Goal: Task Accomplishment & Management: Use online tool/utility

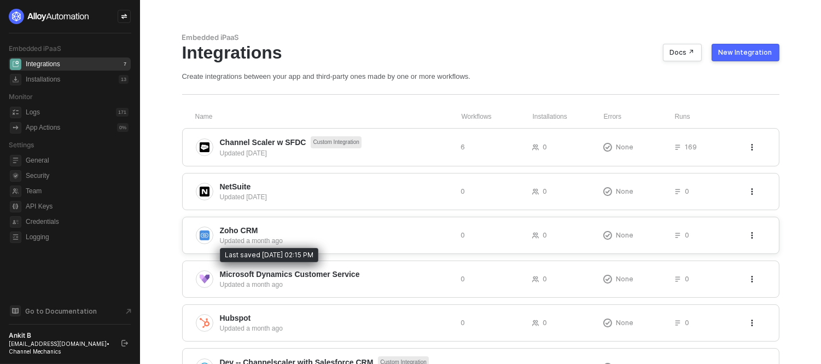
click at [301, 243] on div "Updated a month ago" at bounding box center [336, 241] width 233 height 10
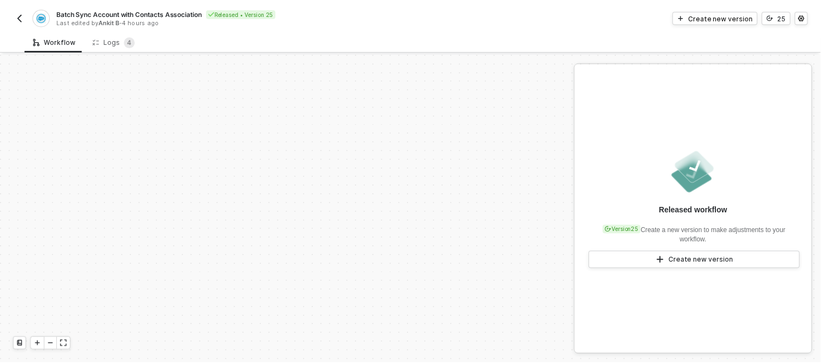
scroll to position [364, 0]
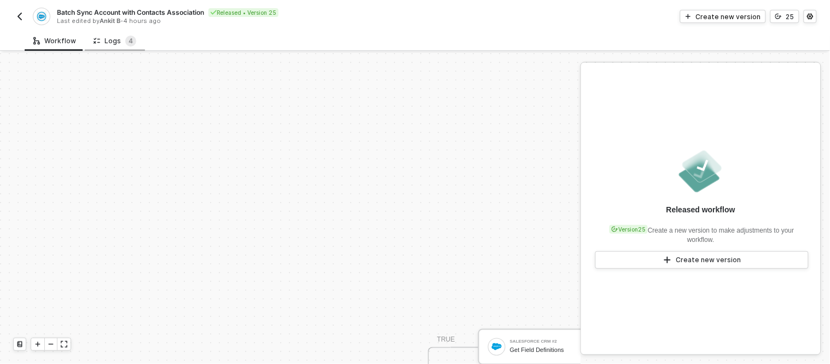
click at [112, 44] on div "Logs 4" at bounding box center [115, 41] width 43 height 11
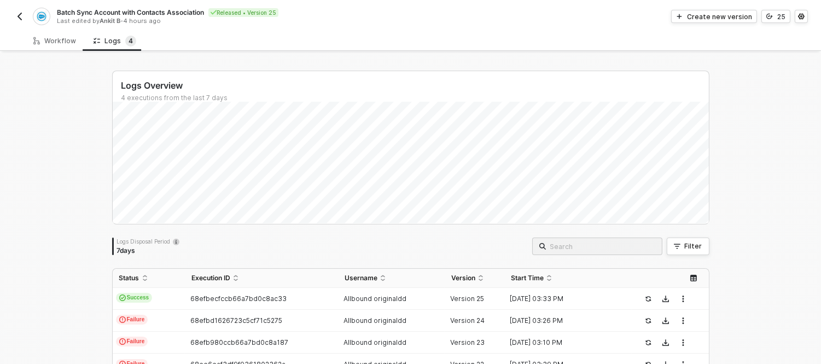
scroll to position [60, 0]
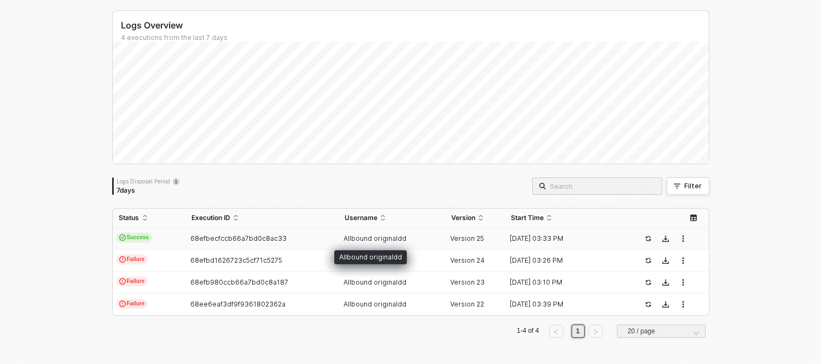
click at [344, 242] on span "Allbound originaldd" at bounding box center [375, 238] width 63 height 8
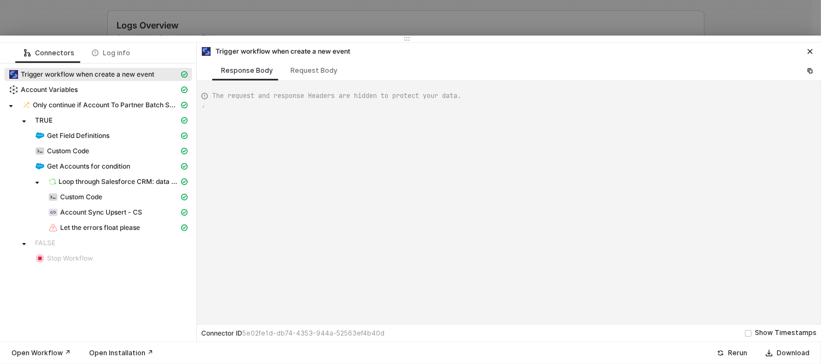
type textarea "{ "json": { "criteria": "LastModifiedDate >= [DATE]T00:00:00Z" }, "id": "80e583…"
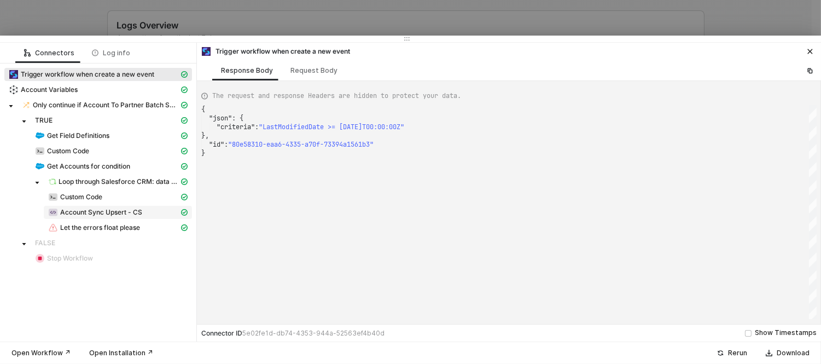
click at [80, 208] on span "Account Sync Upsert - CS" at bounding box center [101, 212] width 82 height 9
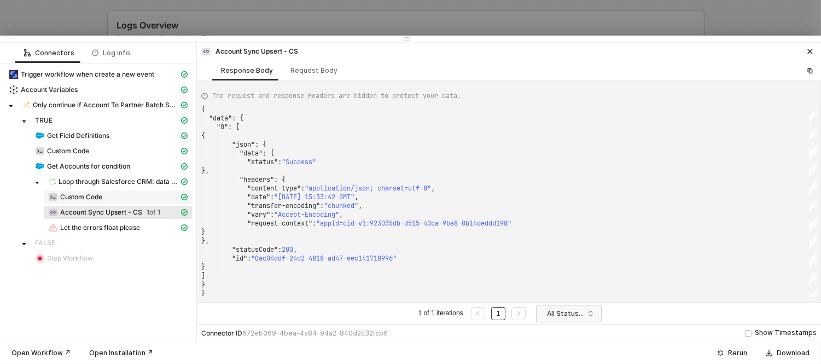
click at [69, 196] on span "Custom Code" at bounding box center [81, 197] width 42 height 9
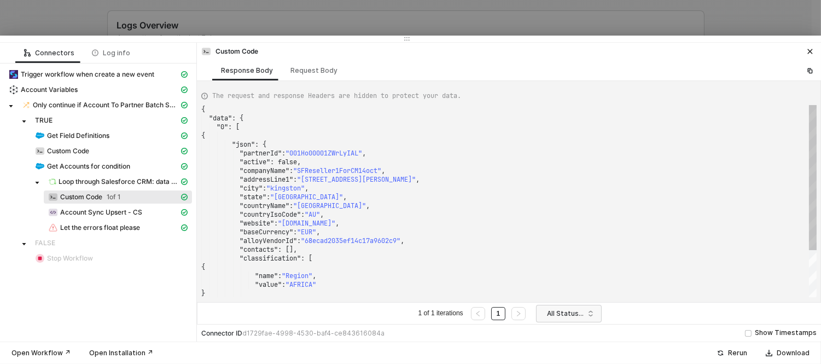
scroll to position [0, 0]
click at [418, 189] on div ""city" : "kingston" ," at bounding box center [508, 188] width 615 height 9
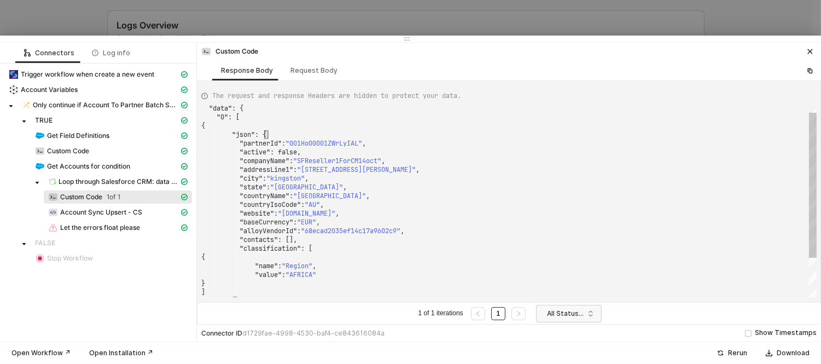
click at [452, 133] on div ""json" : {" at bounding box center [508, 134] width 615 height 9
click at [402, 100] on span "The request and response Headers are hidden to protect your data." at bounding box center [336, 96] width 249 height 10
click at [367, 9] on div at bounding box center [410, 182] width 821 height 364
